Goal: Task Accomplishment & Management: Manage account settings

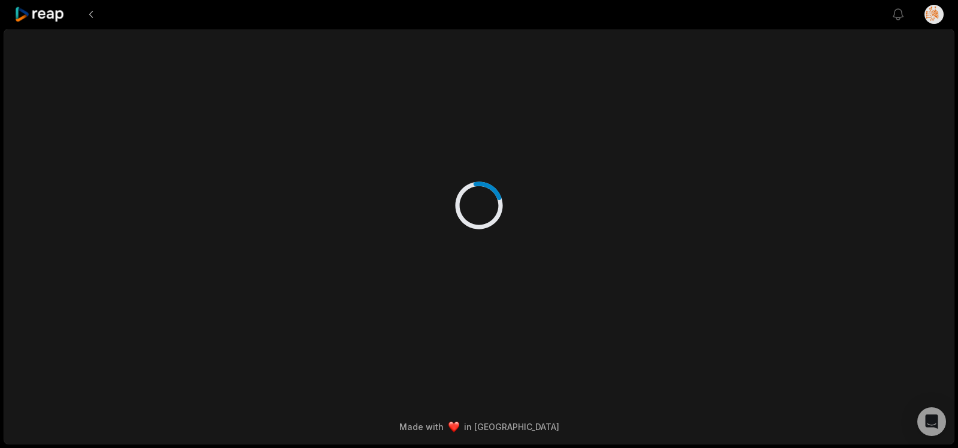
click at [51, 12] on icon at bounding box center [39, 15] width 51 height 16
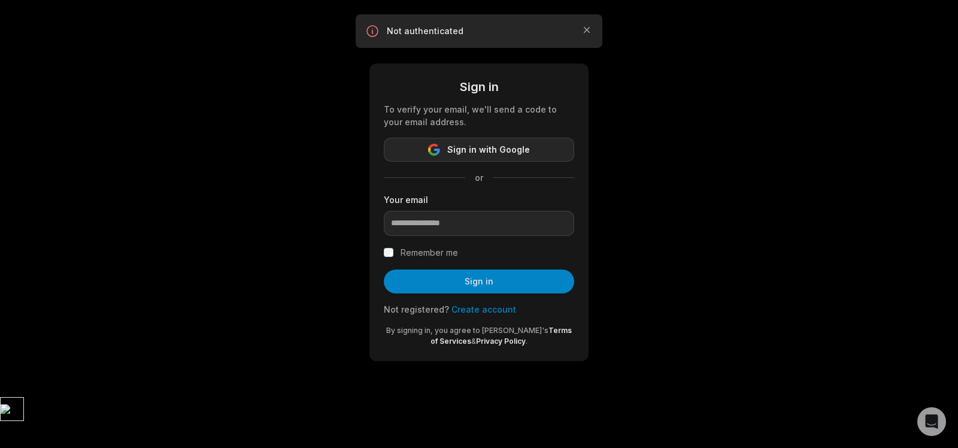
click at [488, 153] on span "Sign in with Google" at bounding box center [488, 149] width 83 height 14
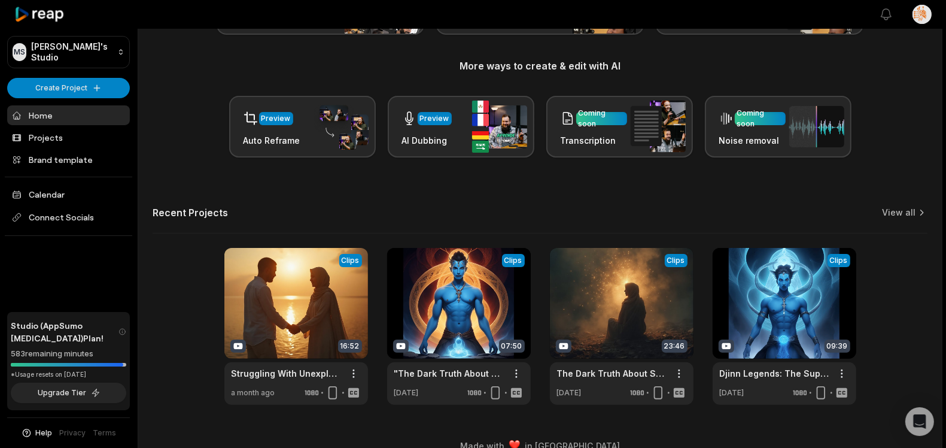
scroll to position [148, 0]
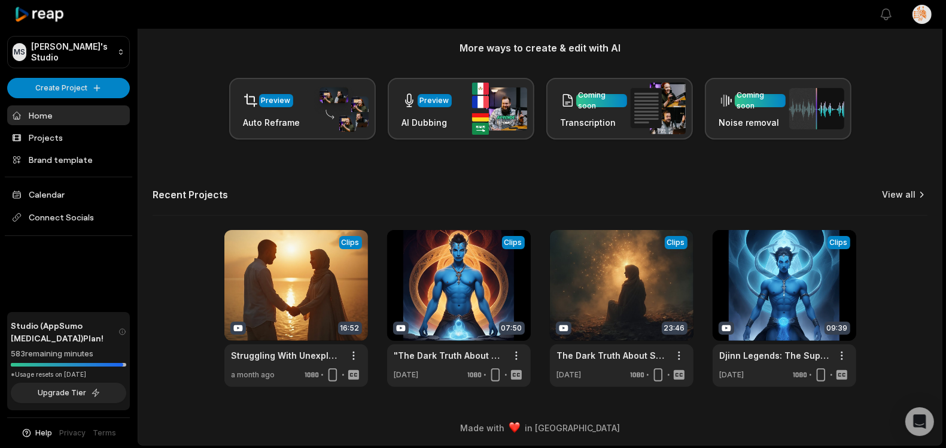
click at [892, 196] on link "View all" at bounding box center [899, 195] width 34 height 12
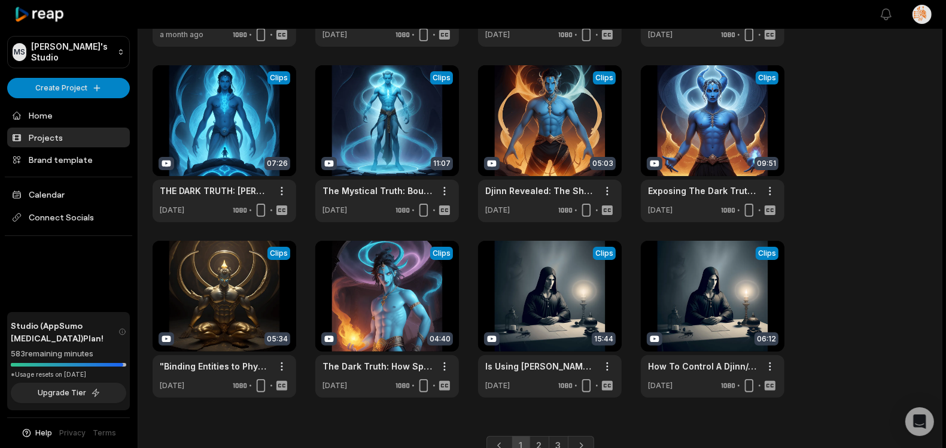
scroll to position [249, 0]
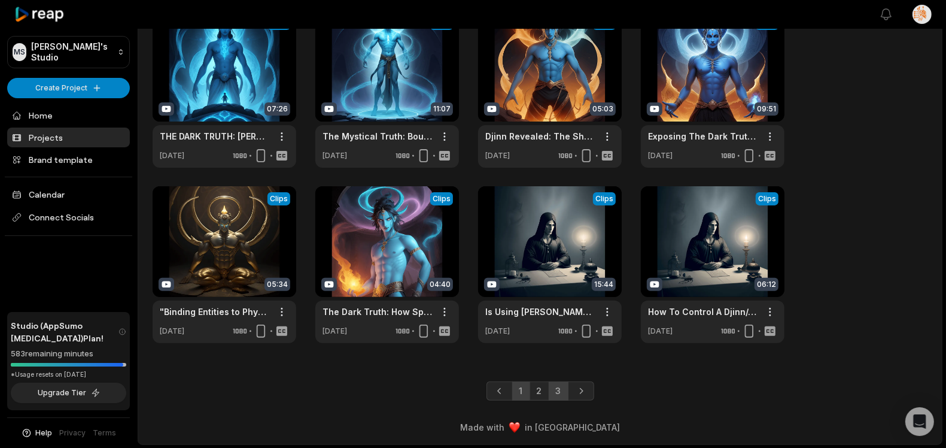
click at [560, 392] on link "3" at bounding box center [559, 390] width 20 height 19
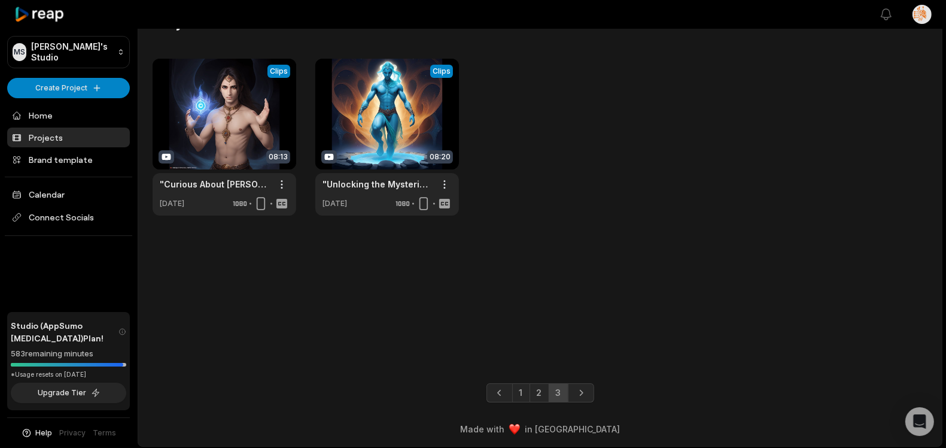
scroll to position [28, 0]
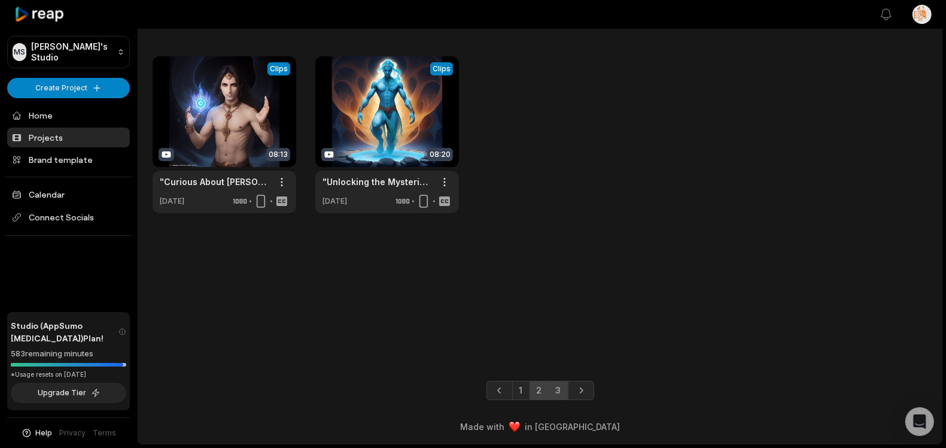
click at [545, 391] on link "2" at bounding box center [540, 390] width 20 height 19
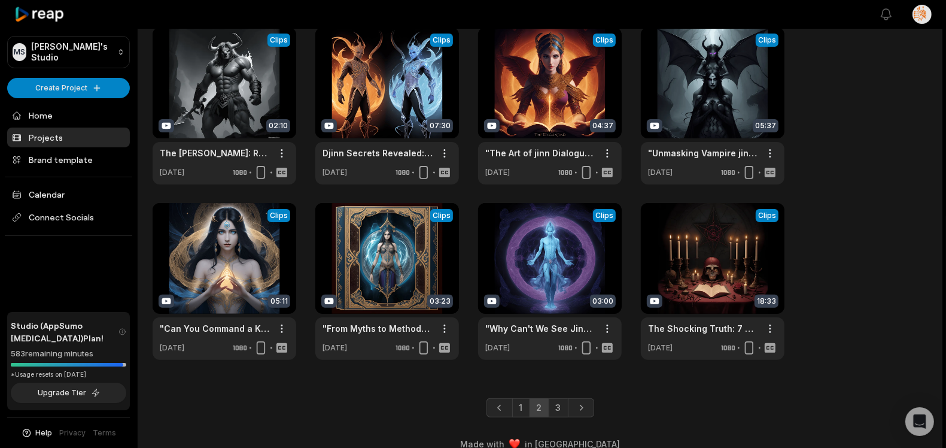
scroll to position [249, 0]
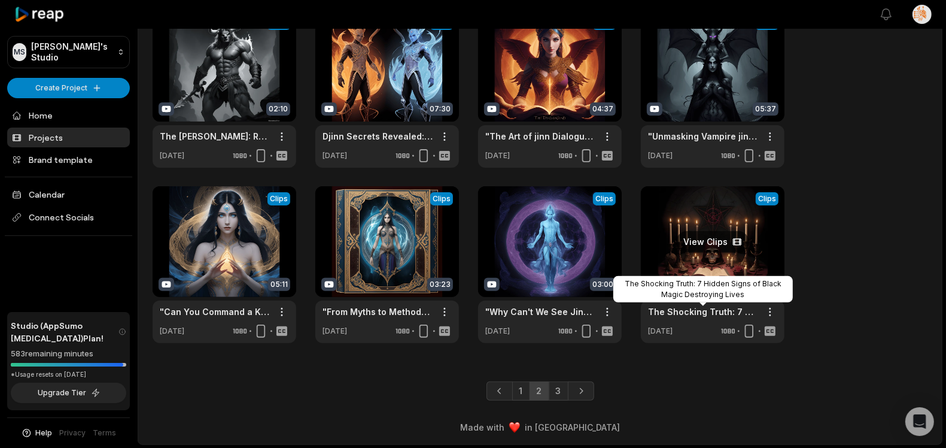
click at [685, 317] on link "The Shocking Truth: 7 Hidden Signs of Black Magic Destroying Lives" at bounding box center [703, 311] width 110 height 13
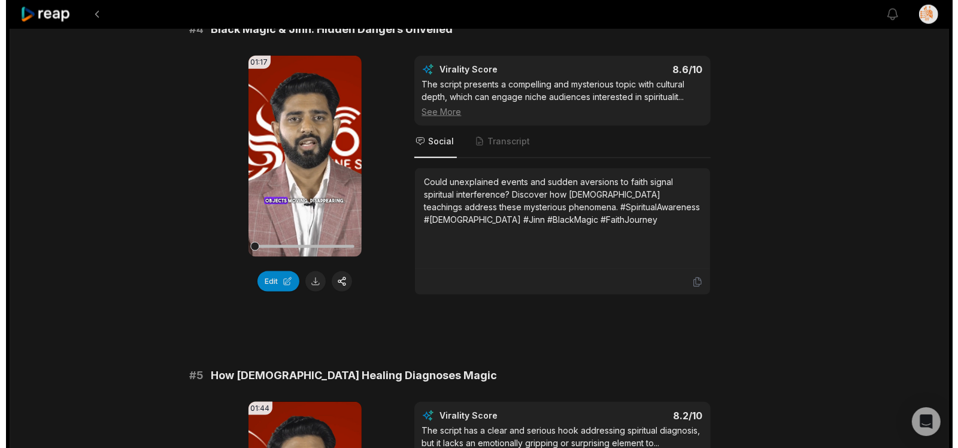
scroll to position [1166, 0]
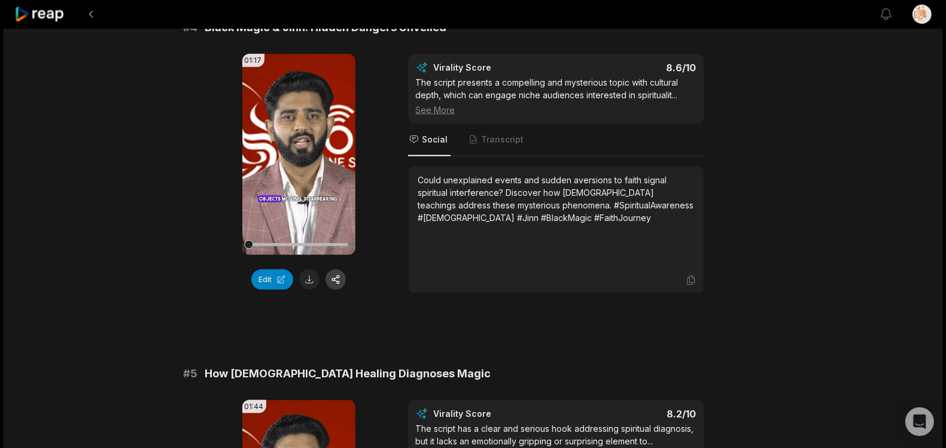
click at [334, 288] on button "button" at bounding box center [336, 279] width 20 height 20
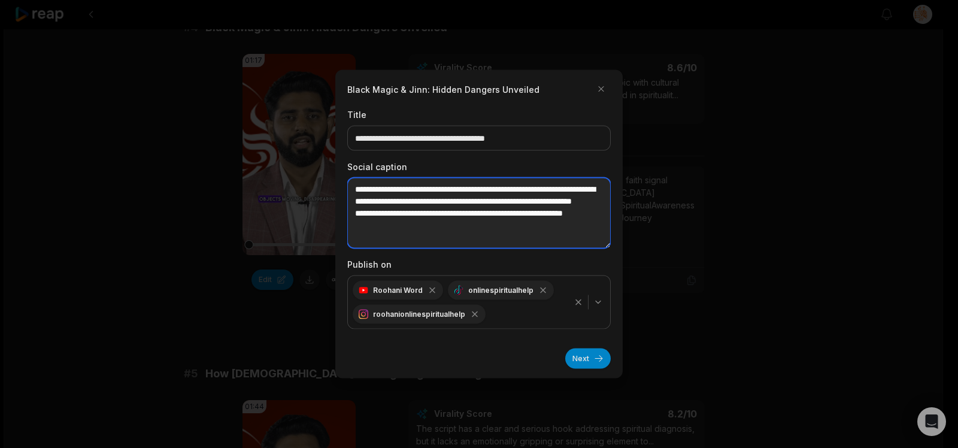
click at [486, 215] on textarea "**********" at bounding box center [478, 213] width 263 height 71
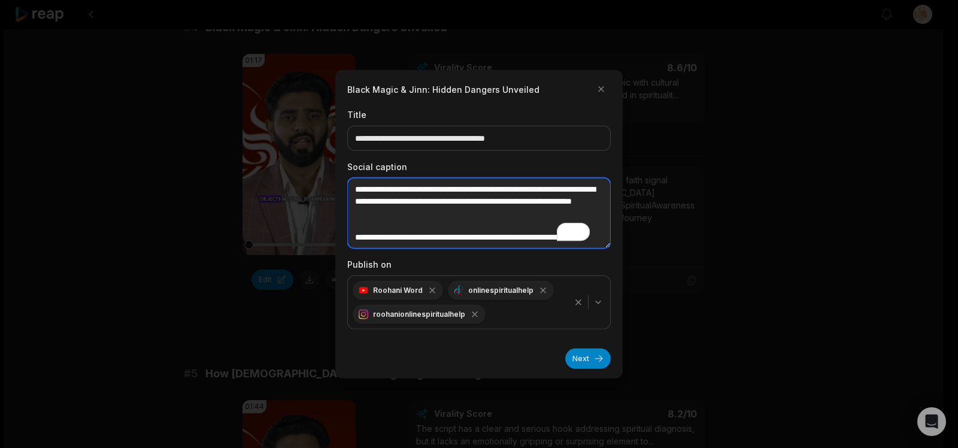
scroll to position [24, 0]
click at [569, 190] on textarea "**********" at bounding box center [478, 213] width 263 height 71
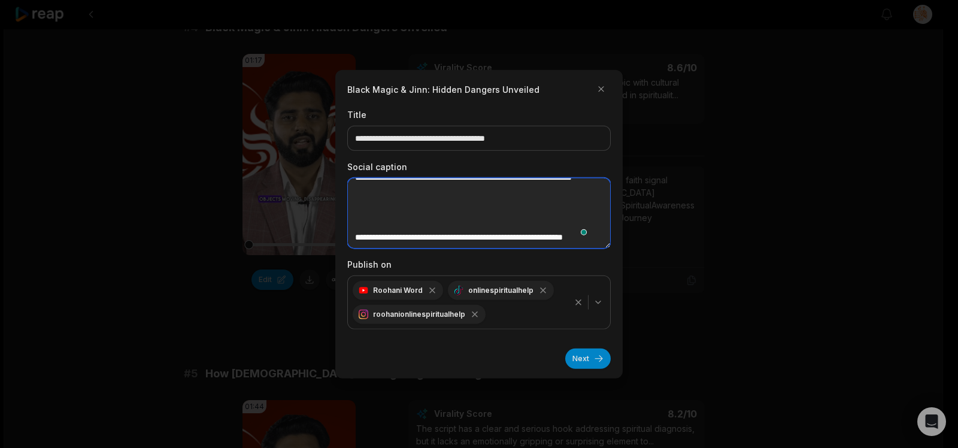
scroll to position [48, 0]
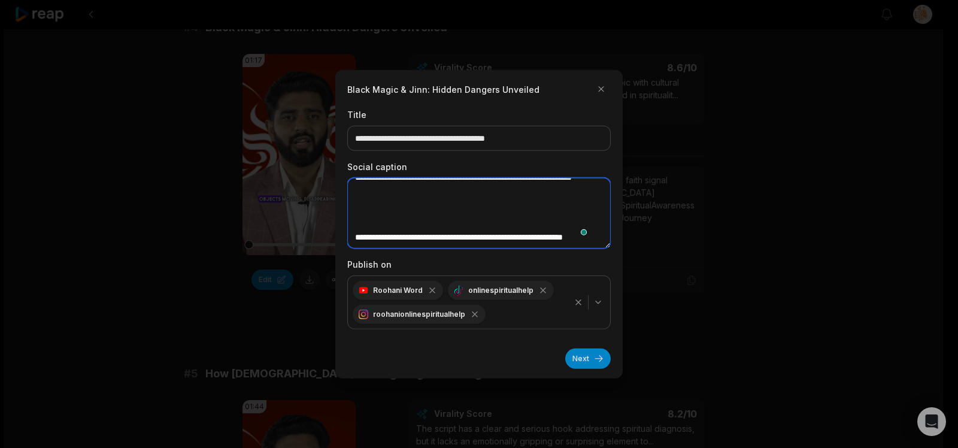
type textarea "**********"
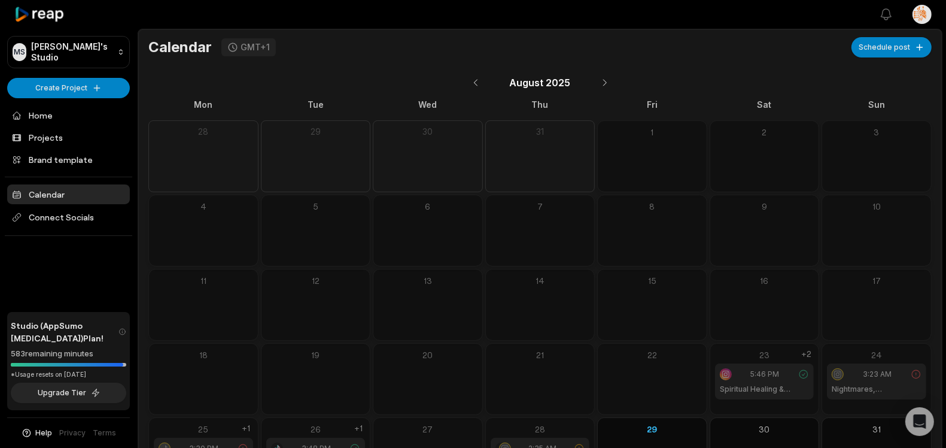
scroll to position [60, 0]
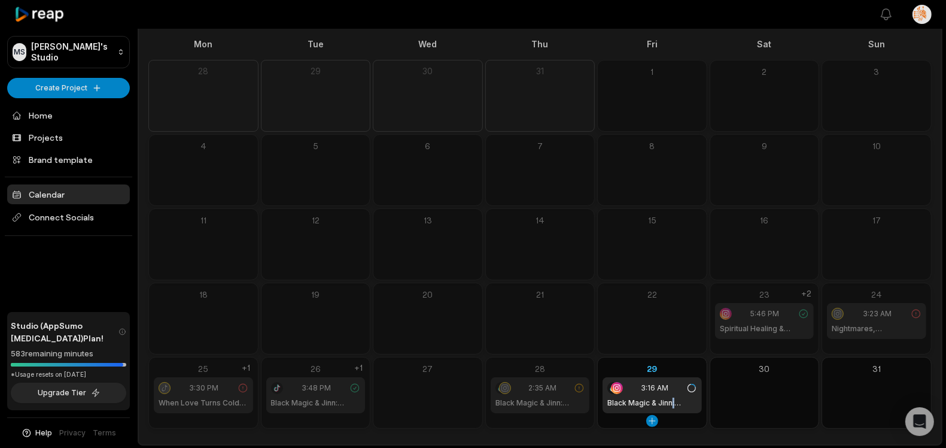
click at [673, 395] on div "3:16 AM Black Magic & Jinn: Hidden Dangers Unveiled" at bounding box center [652, 395] width 99 height 36
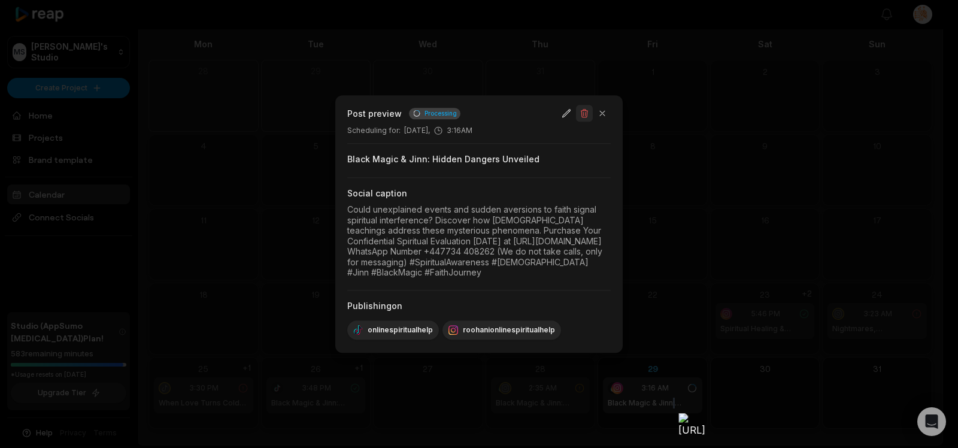
click at [586, 105] on button "button" at bounding box center [584, 113] width 17 height 17
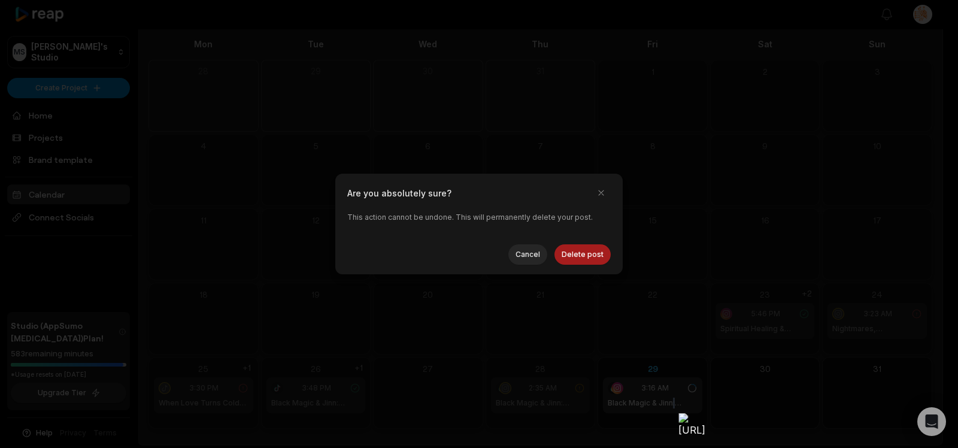
click at [583, 248] on button "Delete post" at bounding box center [582, 254] width 56 height 20
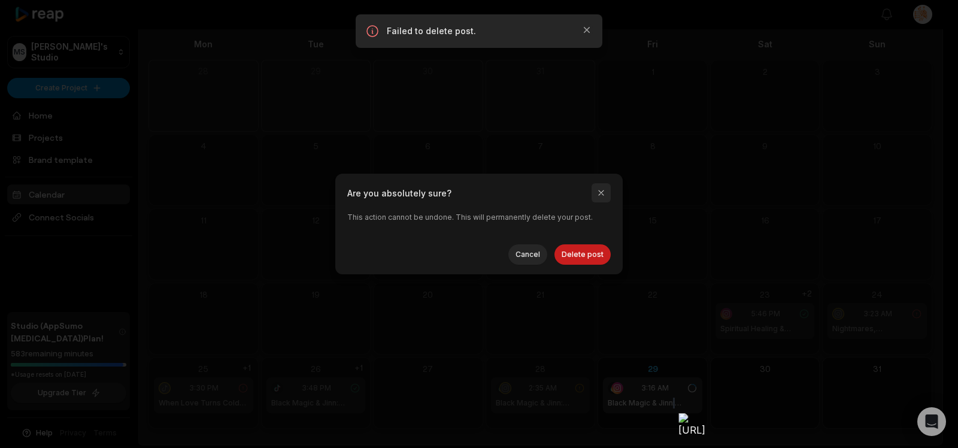
click at [602, 193] on button "button" at bounding box center [600, 192] width 19 height 19
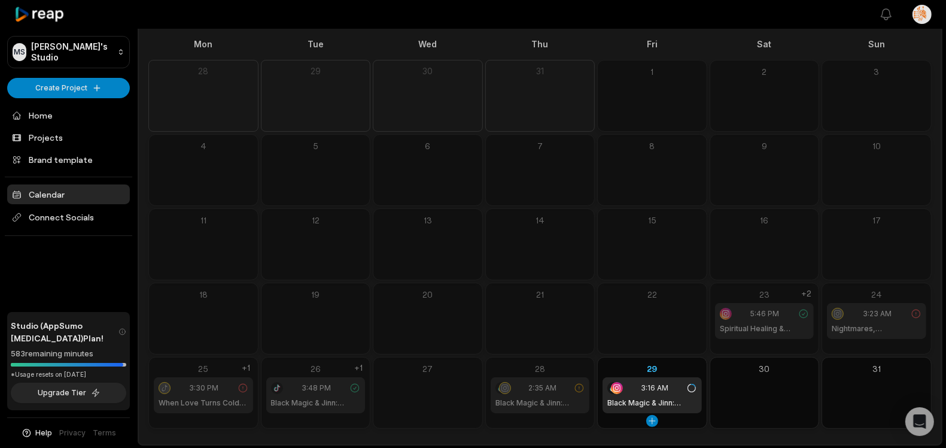
click at [628, 390] on div "3:16 AM" at bounding box center [652, 388] width 90 height 12
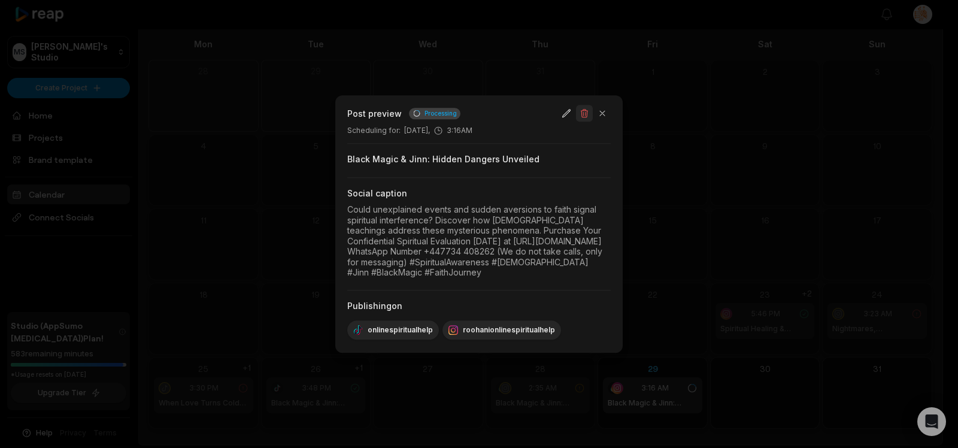
click at [583, 105] on button "button" at bounding box center [584, 113] width 17 height 17
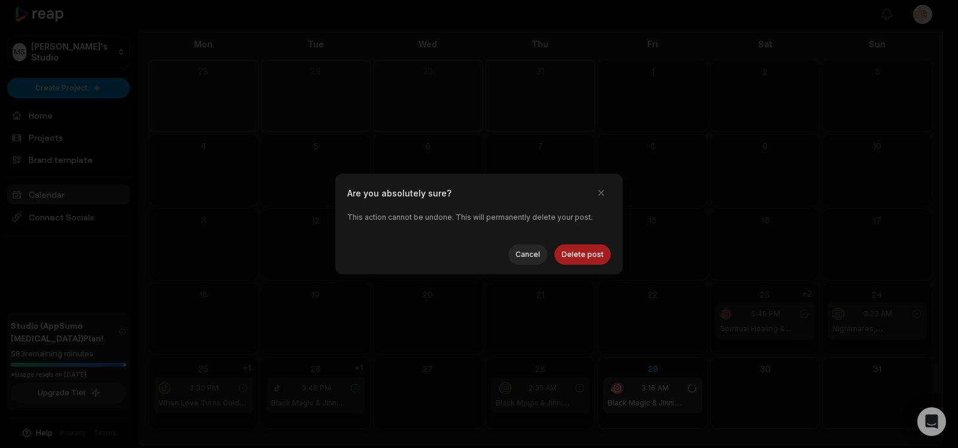
click at [577, 247] on button "Delete post" at bounding box center [582, 254] width 56 height 20
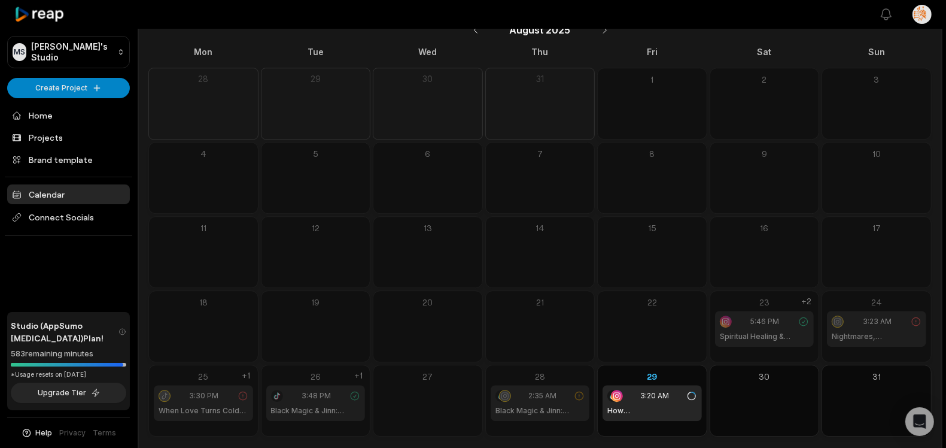
scroll to position [60, 0]
